Goal: Information Seeking & Learning: Learn about a topic

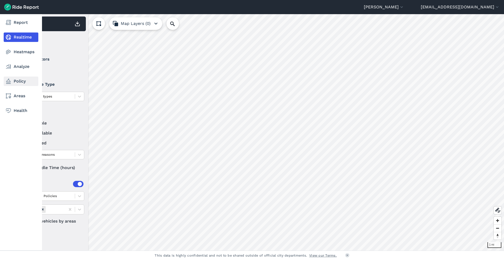
click at [11, 82] on icon at bounding box center [8, 81] width 6 height 6
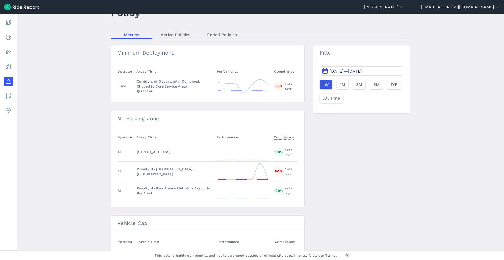
scroll to position [22, 0]
click at [183, 83] on div "Corridors of Opportunity (Combined, Clipped to Core Service Area)" at bounding box center [175, 84] width 76 height 10
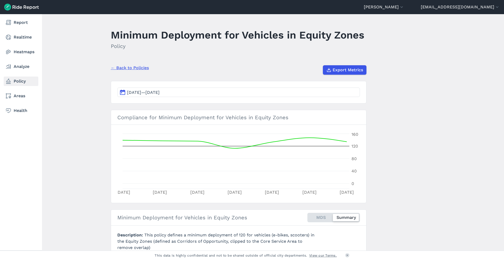
click at [10, 82] on icon at bounding box center [8, 81] width 6 height 6
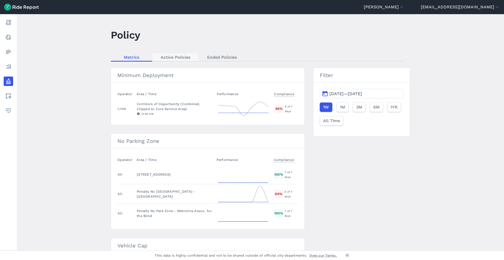
click at [182, 54] on link "Active Policies" at bounding box center [175, 57] width 46 height 8
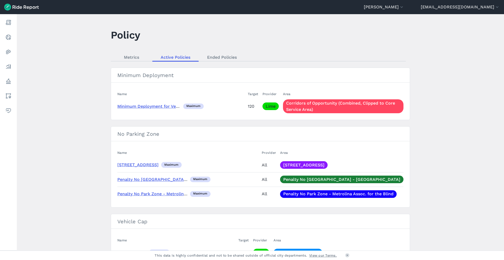
click at [163, 107] on link "Minimum Deployment for Vehicles in Equity Zones" at bounding box center [168, 106] width 103 height 5
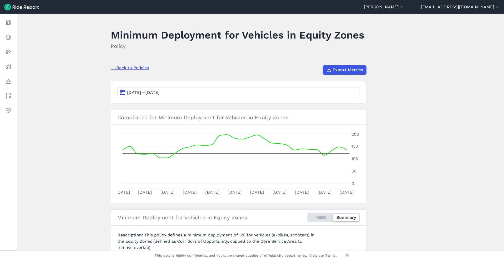
click at [120, 66] on link "← Back to Policies" at bounding box center [130, 68] width 38 height 6
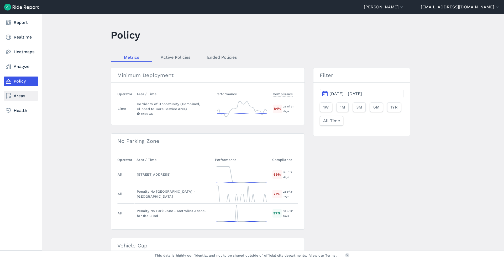
click at [11, 95] on icon at bounding box center [8, 96] width 6 height 6
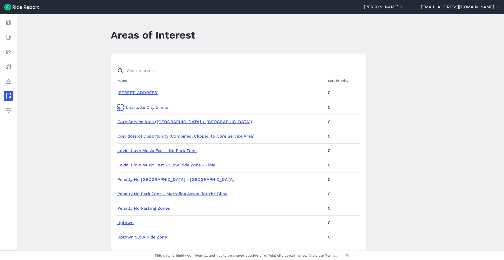
click at [148, 135] on link "Corridors of Opportunity (Combined, Clipped to Core Service Area)" at bounding box center [185, 136] width 137 height 5
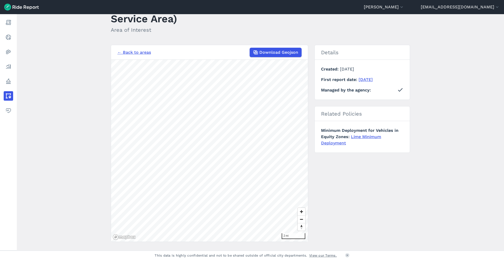
scroll to position [32, 0]
click at [127, 52] on link "← Back to areas" at bounding box center [134, 52] width 34 height 6
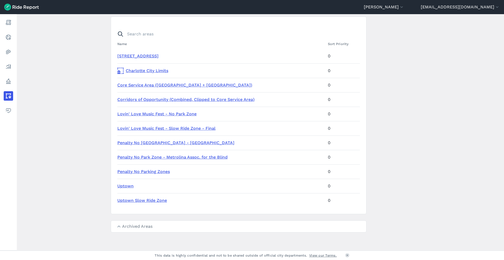
scroll to position [38, 0]
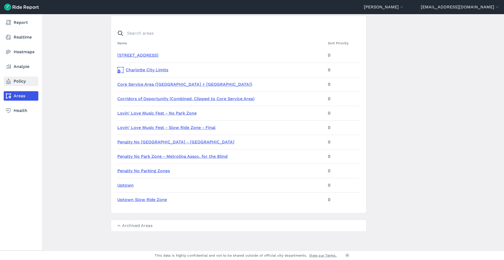
click at [14, 79] on link "Policy" at bounding box center [21, 81] width 35 height 9
